Goal: Entertainment & Leisure: Consume media (video, audio)

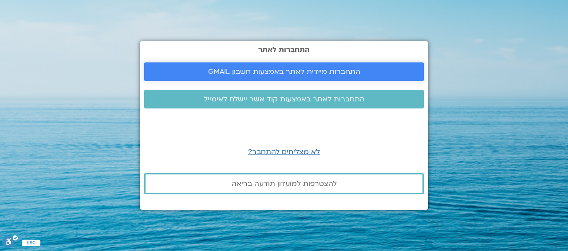
click at [401, 69] on span "התחברות מיידית לאתר באמצעות חשבון GMAIL" at bounding box center [284, 72] width 258 height 8
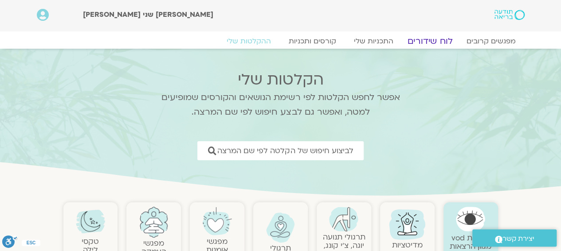
click at [421, 39] on link "לוח שידורים" at bounding box center [429, 41] width 67 height 11
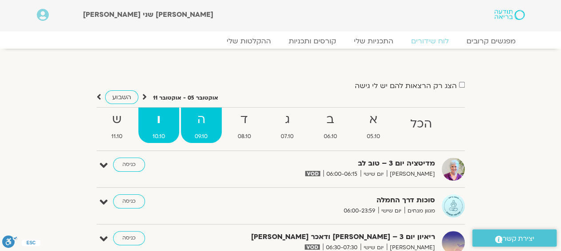
click at [203, 123] on strong "ה" at bounding box center [201, 120] width 41 height 20
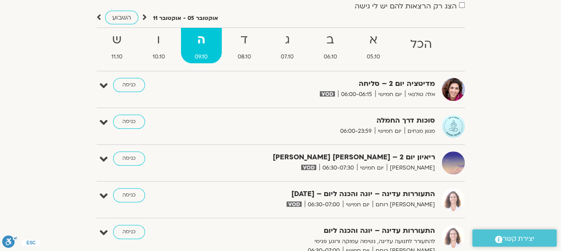
scroll to position [89, 0]
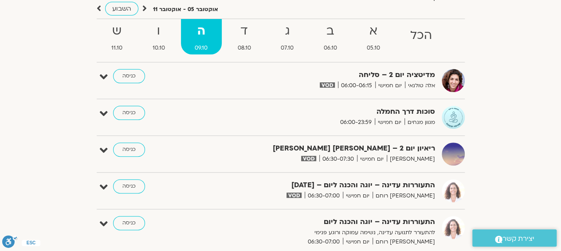
click at [355, 150] on strong "ריאיון יום 2 – טארה בראך ודן סיגל" at bounding box center [326, 149] width 217 height 12
click at [100, 149] on icon at bounding box center [104, 151] width 8 height 12
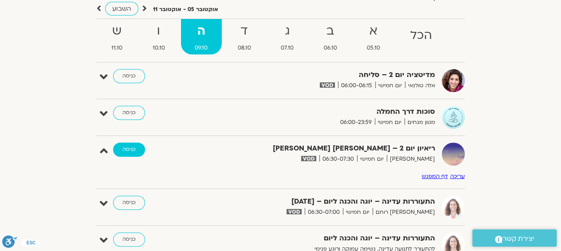
click at [122, 147] on link "כניסה" at bounding box center [129, 150] width 32 height 14
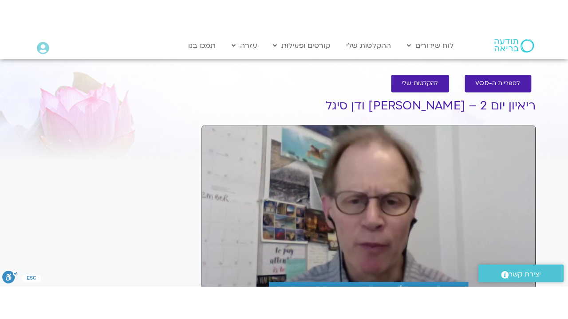
scroll to position [44, 0]
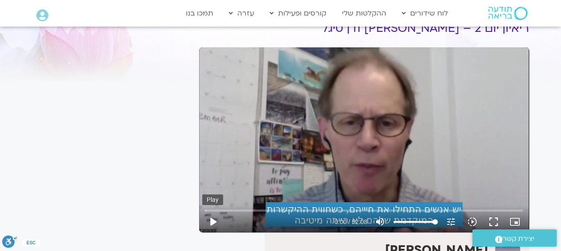
click at [211, 220] on button "play_arrow" at bounding box center [212, 222] width 21 height 21
drag, startPoint x: 214, startPoint y: 212, endPoint x: 204, endPoint y: 213, distance: 9.8
click at [205, 213] on input "Seek" at bounding box center [364, 210] width 318 height 5
click at [493, 221] on button "fullscreen" at bounding box center [493, 222] width 21 height 21
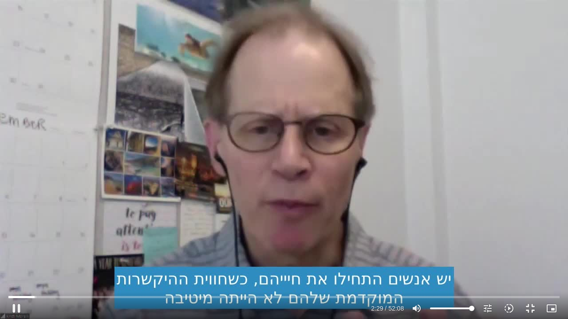
click at [28, 294] on div "Skip Ad 1:45 pause 2:29 / 52:08 volume_up Mute tune Resolution Auto 720p slow_m…" at bounding box center [284, 304] width 556 height 29
click at [28, 296] on input "Seek" at bounding box center [283, 296] width 551 height 5
click at [16, 305] on button "pause" at bounding box center [16, 308] width 21 height 21
click at [13, 309] on button "play_arrow" at bounding box center [16, 308] width 21 height 21
click at [567, 271] on div "Skip Ad 3:37 pause 2:42 / 52:08 volume_up Mute tune Resolution Auto 720p slow_m…" at bounding box center [284, 159] width 568 height 319
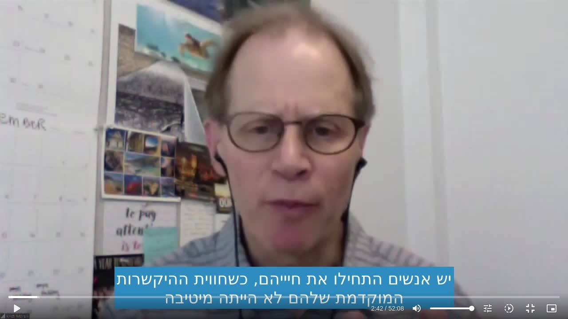
click at [567, 271] on div "Skip Ad 3:37 play_arrow 2:42 / 52:08 volume_up Mute tune Resolution Auto 720p s…" at bounding box center [284, 159] width 568 height 319
click at [69, 295] on input "Seek" at bounding box center [283, 296] width 551 height 5
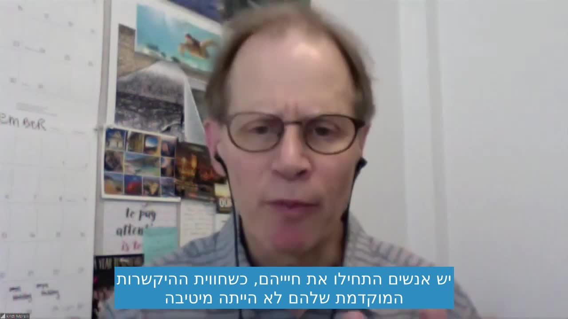
click at [503, 149] on div "Skip Ad 11:14 pause 5:39 / 52:08 volume_up Mute tune Resolution Auto 720p slow_…" at bounding box center [284, 159] width 568 height 319
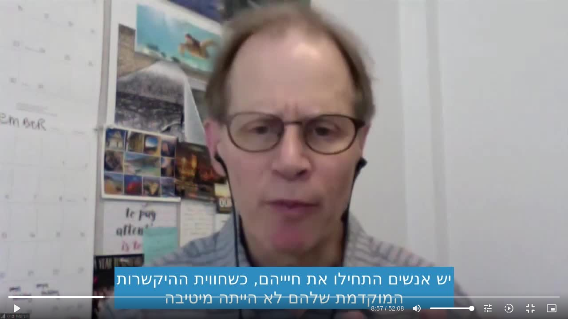
click at [503, 149] on div "Skip Ad 11:14 play_arrow 8:57 / 52:08 volume_up Mute tune Resolution Auto 720p …" at bounding box center [284, 159] width 568 height 319
click at [90, 296] on input "Seek" at bounding box center [283, 296] width 551 height 5
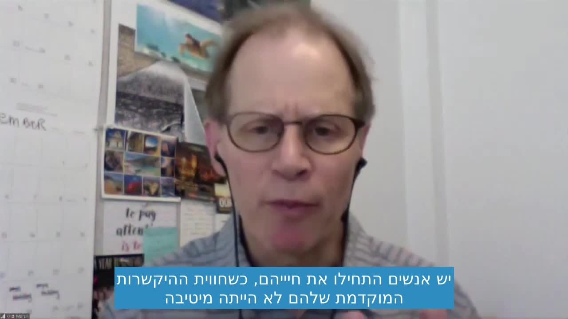
click at [263, 207] on div "Skip Ad 8:42 pause 7:39 / 52:08 volume_up Mute tune Resolution Auto 720p slow_m…" at bounding box center [284, 159] width 568 height 319
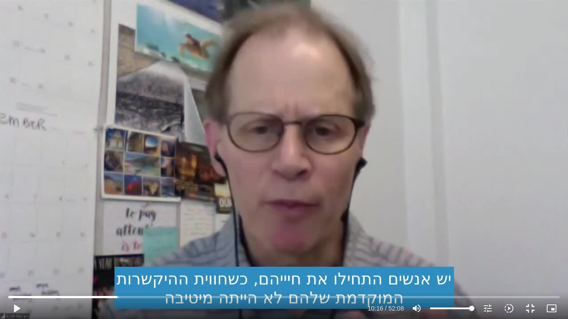
click at [263, 207] on div "Skip Ad 8:42 play_arrow 10:16 / 52:08 volume_up Mute tune Resolution Auto 720p …" at bounding box center [284, 159] width 568 height 319
click at [119, 298] on input "Seek" at bounding box center [283, 296] width 551 height 5
click at [154, 294] on input "Seek" at bounding box center [283, 296] width 551 height 5
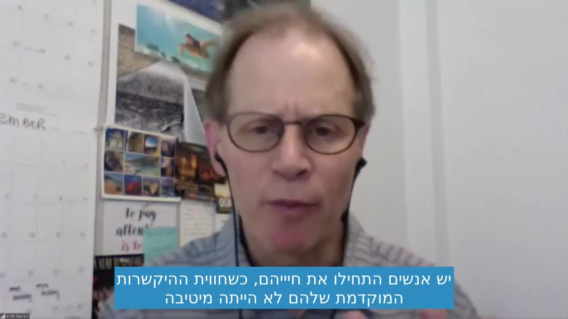
click at [395, 220] on div "Skip Ad 21:09 pause 13:45 / 52:08 volume_up Mute tune Resolution Auto 720p slow…" at bounding box center [284, 159] width 568 height 319
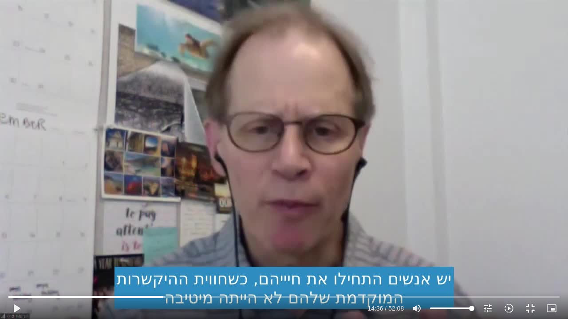
click at [395, 220] on div "Skip Ad 21:09 play_arrow 14:36 / 52:08 volume_up Mute tune Resolution Auto 720p…" at bounding box center [284, 159] width 568 height 319
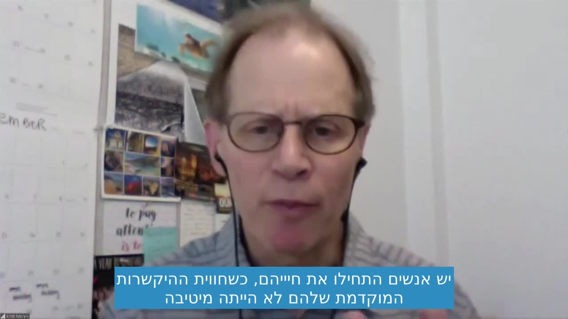
click at [395, 220] on div "Skip Ad 21:09 pause 14:36 / 52:08 volume_up Mute tune Resolution Auto 720p slow…" at bounding box center [284, 159] width 568 height 319
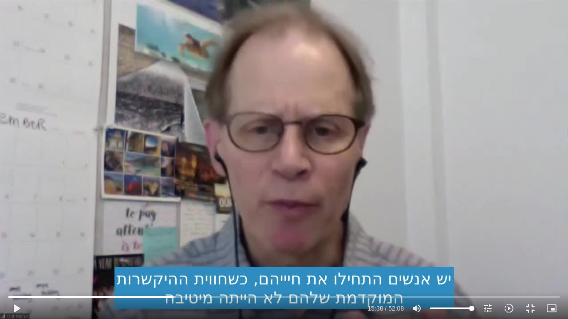
click at [395, 220] on div "Skip Ad 21:09 play_arrow 15:38 / 52:08 volume_up Mute tune Resolution Auto 720p…" at bounding box center [284, 159] width 568 height 319
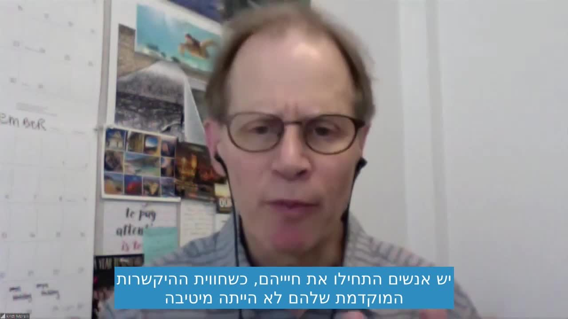
click at [395, 220] on div "Skip Ad 21:09 pause 15:38 / 52:08 volume_up Mute tune Resolution Auto 720p slow…" at bounding box center [284, 159] width 568 height 319
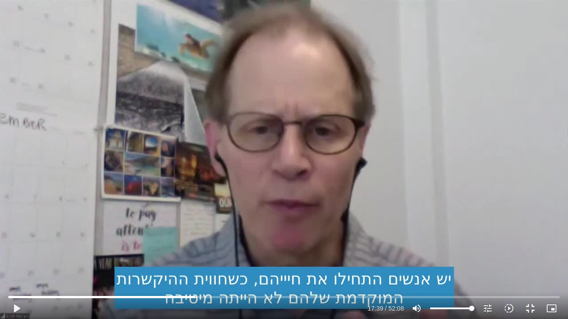
click at [300, 208] on div "Skip Ad 21:09 play_arrow 17:39 / 52:08 volume_up Mute tune Resolution Auto 720p…" at bounding box center [284, 159] width 568 height 319
click at [192, 297] on input "Seek" at bounding box center [283, 296] width 551 height 5
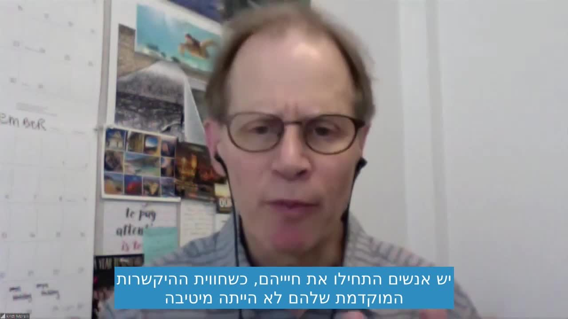
click at [384, 238] on div "Skip Ad 23:17 pause 17:25 / 52:08 volume_up Mute tune Resolution Auto 720p slow…" at bounding box center [284, 159] width 568 height 319
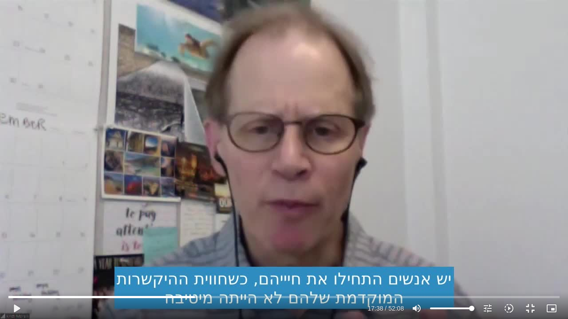
click at [384, 238] on div "Skip Ad 23:17 play_arrow 17:38 / 52:08 volume_up Mute tune Resolution Auto 720p…" at bounding box center [284, 159] width 568 height 319
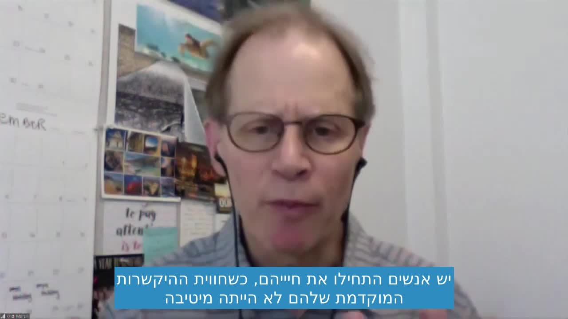
drag, startPoint x: 384, startPoint y: 238, endPoint x: 216, endPoint y: 237, distance: 167.6
click at [216, 237] on div "Skip Ad 23:17 pause 17:38 / 52:08 volume_up Mute tune Resolution Auto 720p slow…" at bounding box center [284, 159] width 568 height 319
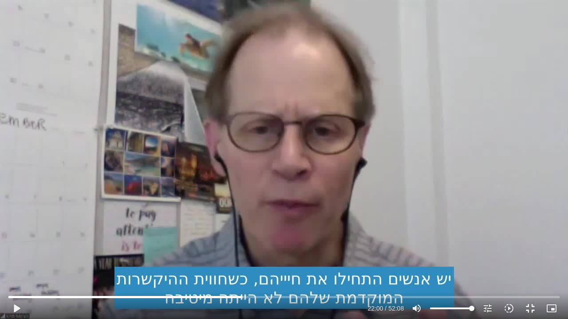
click at [216, 237] on div "Skip Ad 23:17 play_arrow 22:00 / 52:08 volume_up Mute tune Resolution Auto 720p…" at bounding box center [284, 159] width 568 height 319
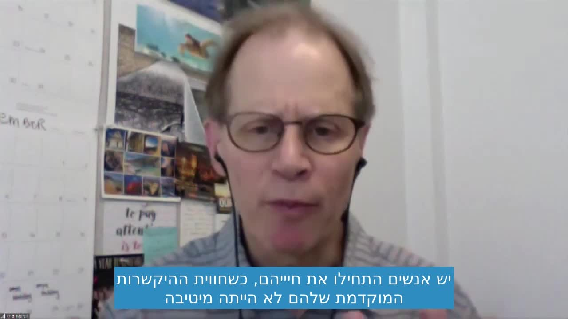
click at [216, 237] on div "Skip Ad 23:17 pause 22:02 / 52:08 volume_up Mute tune Resolution Auto 720p slow…" at bounding box center [284, 159] width 568 height 319
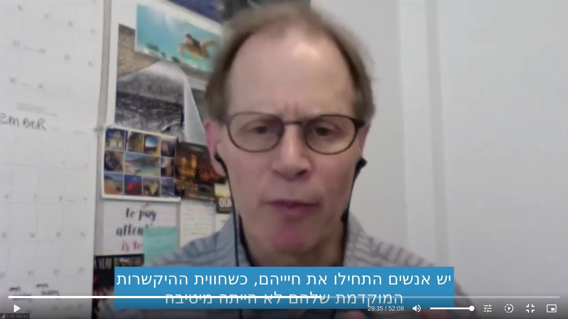
click at [362, 233] on div "Skip Ad 23:17 play_arrow 29:35 / 52:08 volume_up Mute tune Resolution Auto 720p…" at bounding box center [284, 159] width 568 height 319
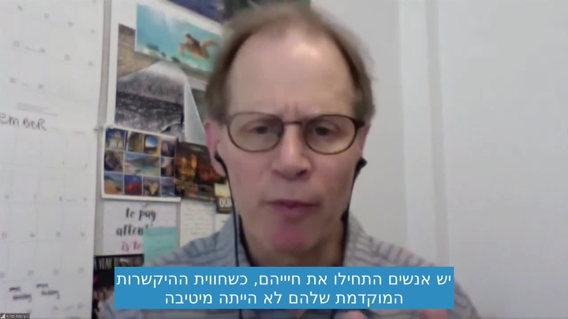
click at [363, 233] on div "Skip Ad 23:17 pause 29:37 / 52:08 volume_up Mute tune Resolution Auto 720p slow…" at bounding box center [284, 159] width 568 height 319
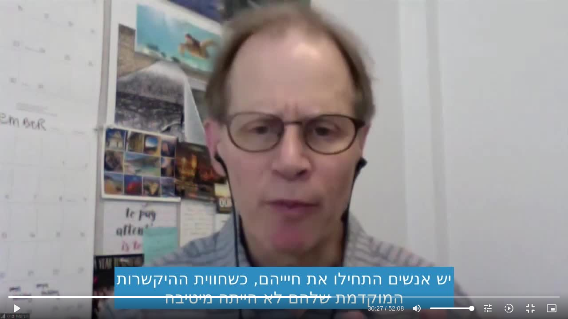
click at [363, 233] on div "Skip Ad 23:17 play_arrow 30:27 / 52:08 volume_up Mute tune Resolution Auto 720p…" at bounding box center [284, 159] width 568 height 319
click at [327, 295] on input "Seek" at bounding box center [283, 296] width 551 height 5
click at [538, 296] on input "Seek" at bounding box center [283, 296] width 551 height 5
click at [407, 292] on div "Skip Ad 37:46 pause 50:22 / 52:08 volume_up Mute tune Resolution Auto 720p slow…" at bounding box center [284, 304] width 556 height 29
click at [407, 299] on input "Seek" at bounding box center [283, 296] width 551 height 5
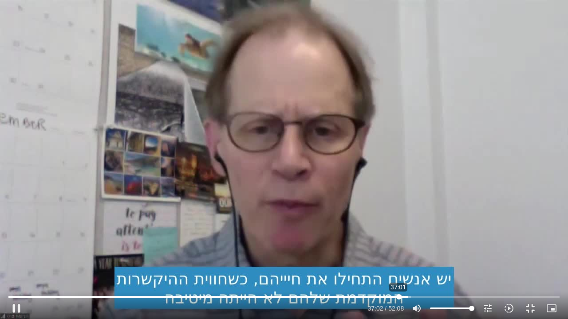
click at [398, 298] on input "Seek" at bounding box center [283, 296] width 551 height 5
click at [387, 296] on input "Seek" at bounding box center [283, 296] width 551 height 5
click at [372, 297] on input "Seek" at bounding box center [283, 296] width 551 height 5
click at [352, 296] on input "Seek" at bounding box center [283, 296] width 551 height 5
click at [339, 296] on input "Seek" at bounding box center [283, 296] width 551 height 5
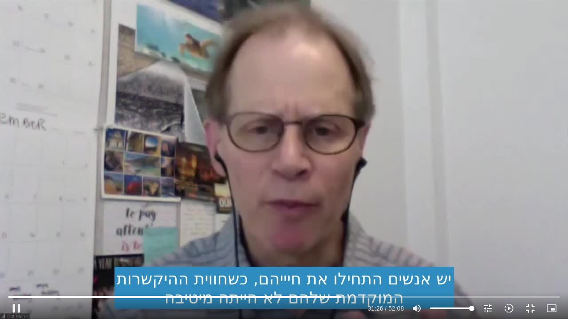
click at [185, 216] on div "Skip Ad 30:54 pause 31:26 / 52:08 volume_up Mute tune Resolution Auto 720p slow…" at bounding box center [284, 159] width 568 height 319
click at [208, 252] on div "Skip Ad 30:54 play_arrow 31:26 / 52:08 volume_up Mute tune Resolution Auto 720p…" at bounding box center [284, 159] width 568 height 319
click at [352, 298] on input "Seek" at bounding box center [283, 296] width 551 height 5
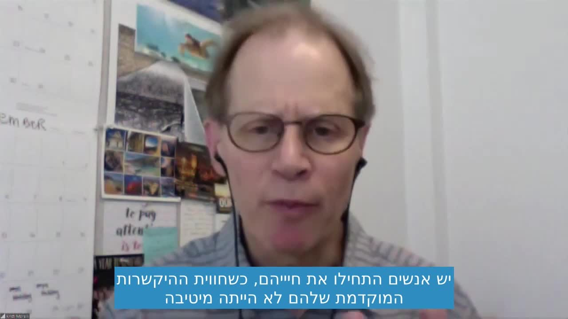
click at [343, 181] on div "Skip Ad 32:46 pause 32:41 / 52:08 volume_up Mute tune Resolution Auto 720p slow…" at bounding box center [284, 159] width 568 height 319
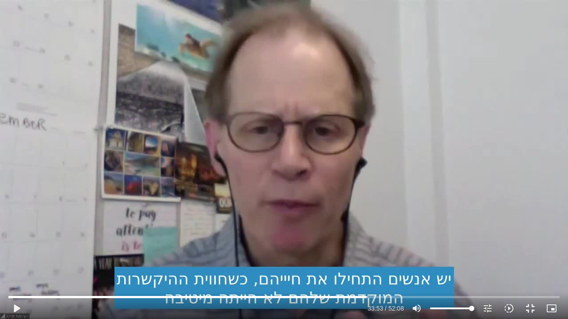
drag, startPoint x: 13, startPoint y: 304, endPoint x: 54, endPoint y: 312, distance: 41.7
click at [16, 305] on button "play_arrow" at bounding box center [16, 308] width 21 height 21
drag, startPoint x: 273, startPoint y: 216, endPoint x: 270, endPoint y: 221, distance: 6.2
click at [270, 221] on div "Skip Ad 10:24 pause 36:24 / 52:08 volume_up Mute tune Resolution Auto 720p slow…" at bounding box center [284, 159] width 568 height 319
click at [269, 221] on div "Skip Ad 10:24 play_arrow 36:24 / 52:08 volume_up Mute tune Resolution Auto 720p…" at bounding box center [284, 159] width 568 height 319
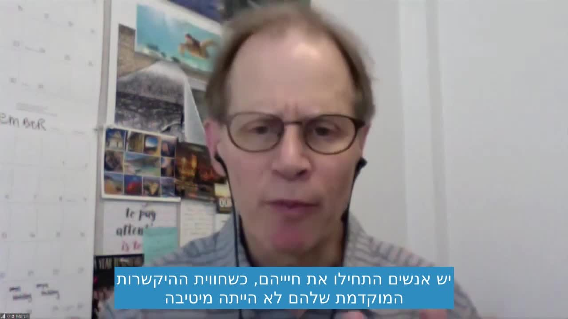
click at [269, 221] on div "Skip Ad 10:24 pause 36:24 / 52:08 volume_up Mute tune Resolution Auto 720p slow…" at bounding box center [284, 159] width 568 height 319
type input "2684.104603"
